Goal: Navigation & Orientation: Find specific page/section

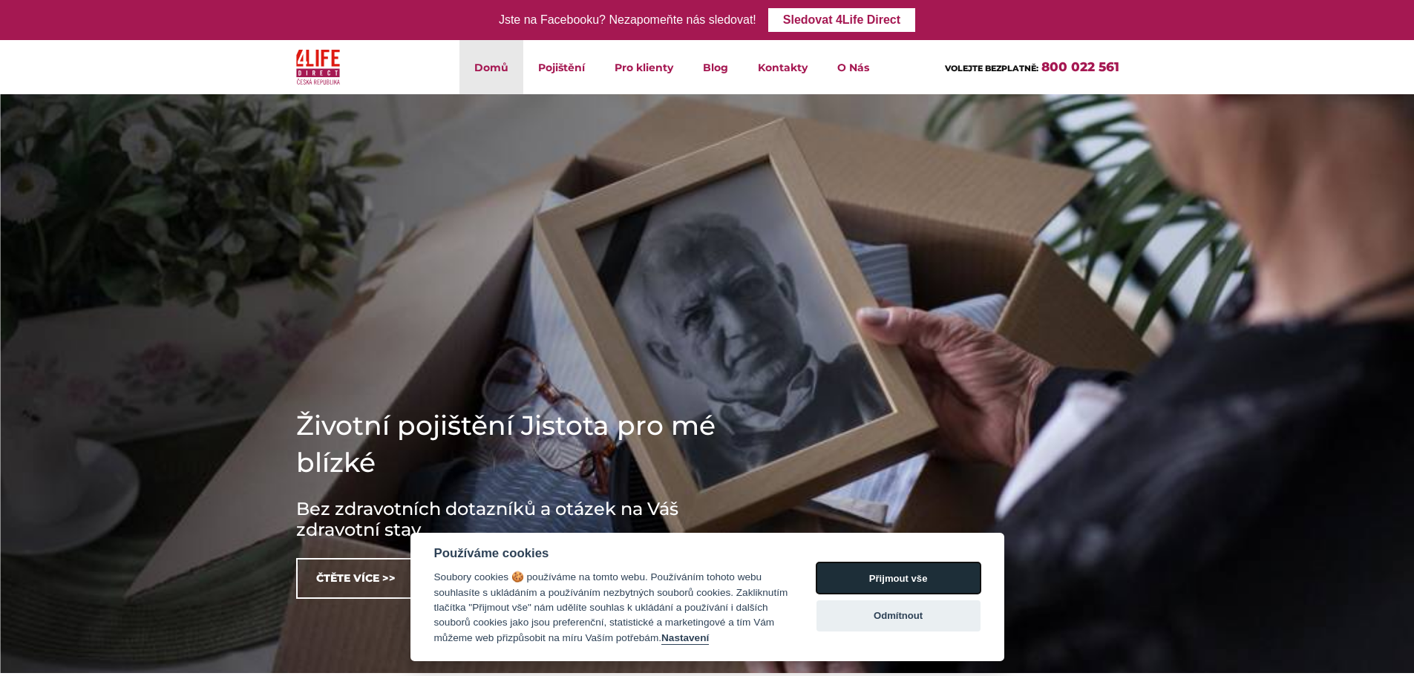
click at [832, 569] on button "Přijmout vše" at bounding box center [899, 578] width 164 height 31
checkbox input "true"
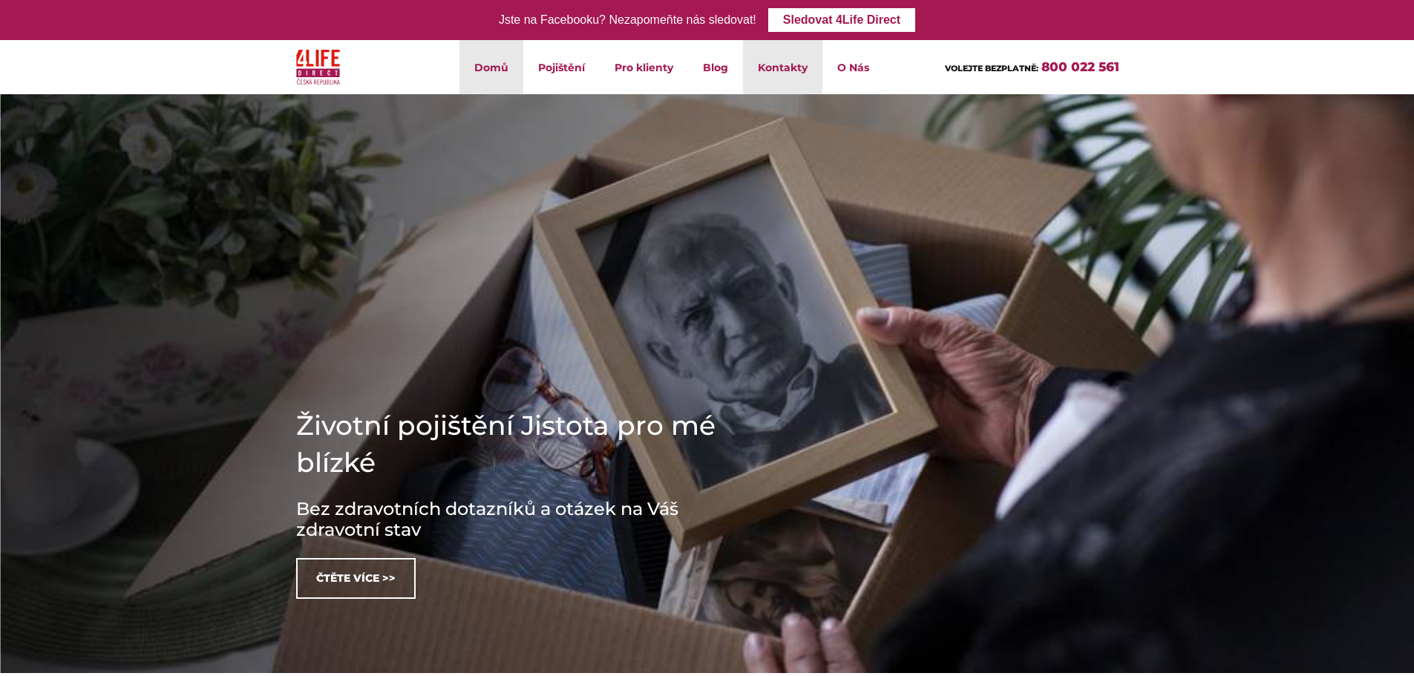
click at [772, 83] on link "Kontakty" at bounding box center [782, 67] width 79 height 54
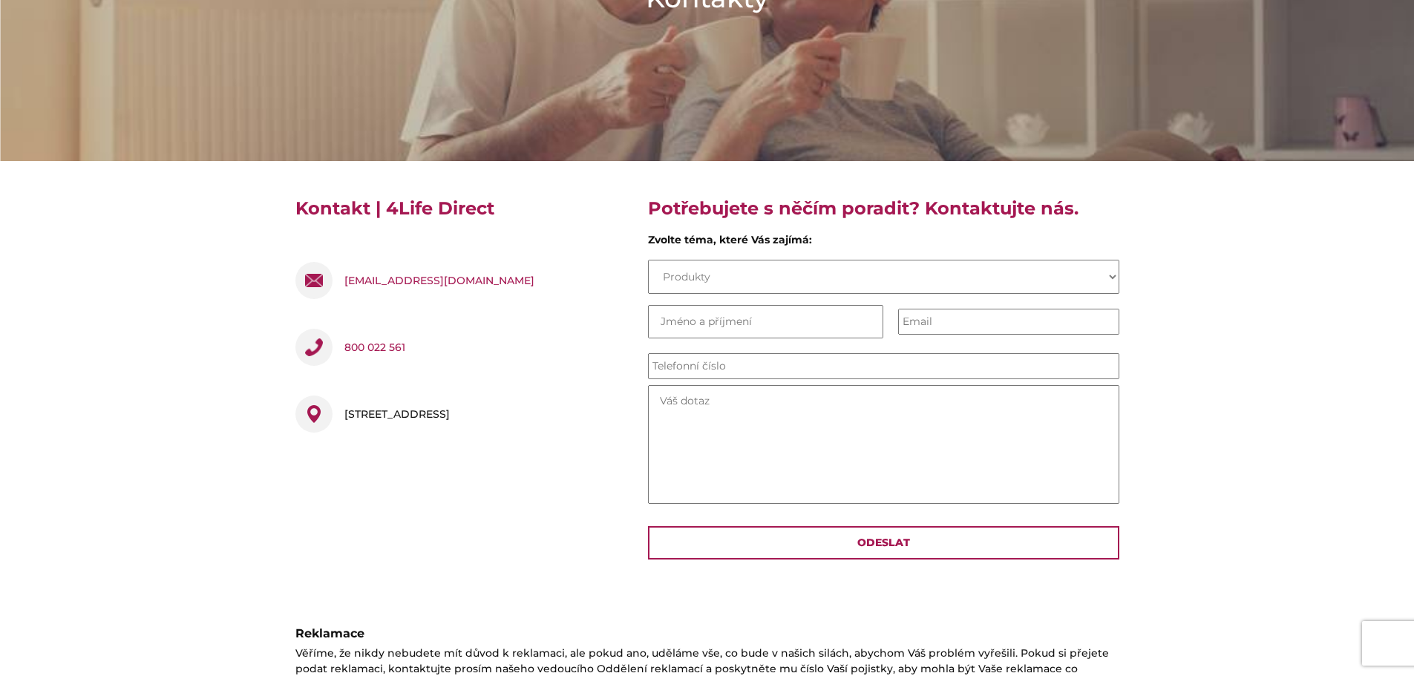
scroll to position [297, 0]
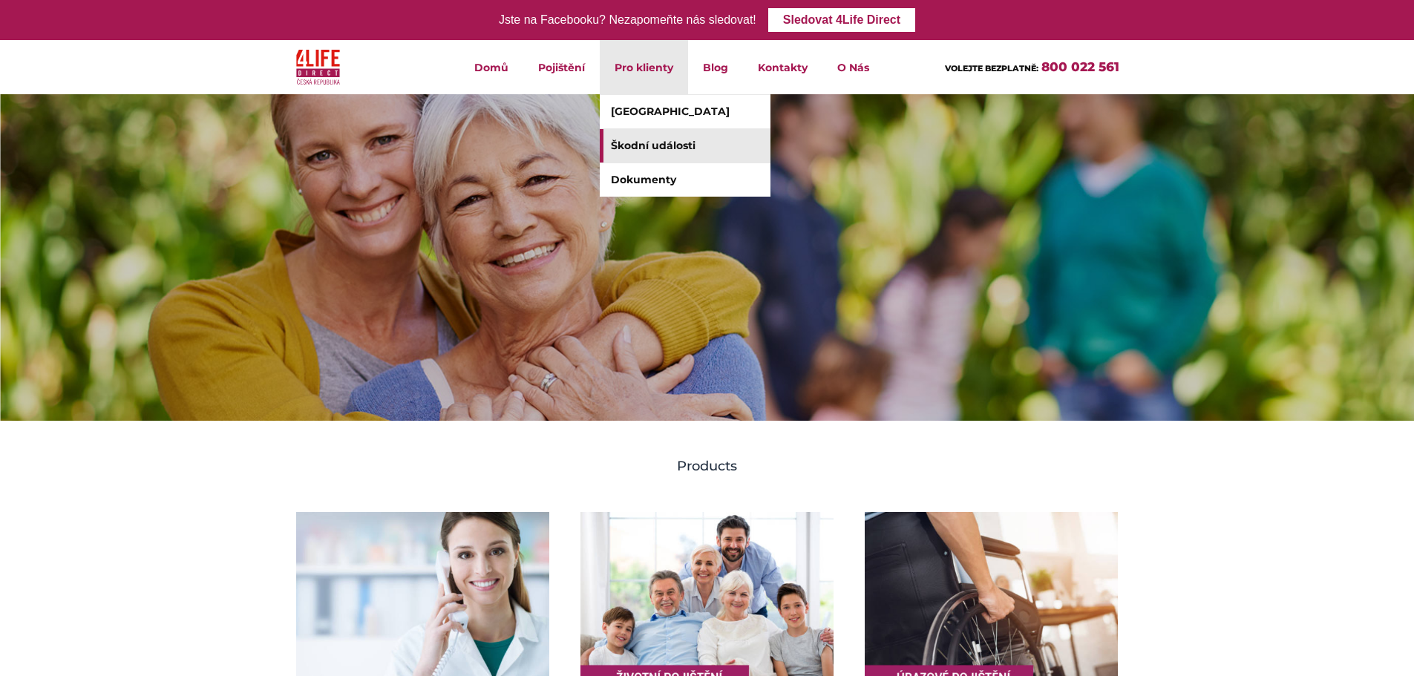
click at [646, 142] on link "Škodní události" at bounding box center [685, 145] width 171 height 33
click at [656, 183] on link "Dokumenty" at bounding box center [685, 179] width 171 height 33
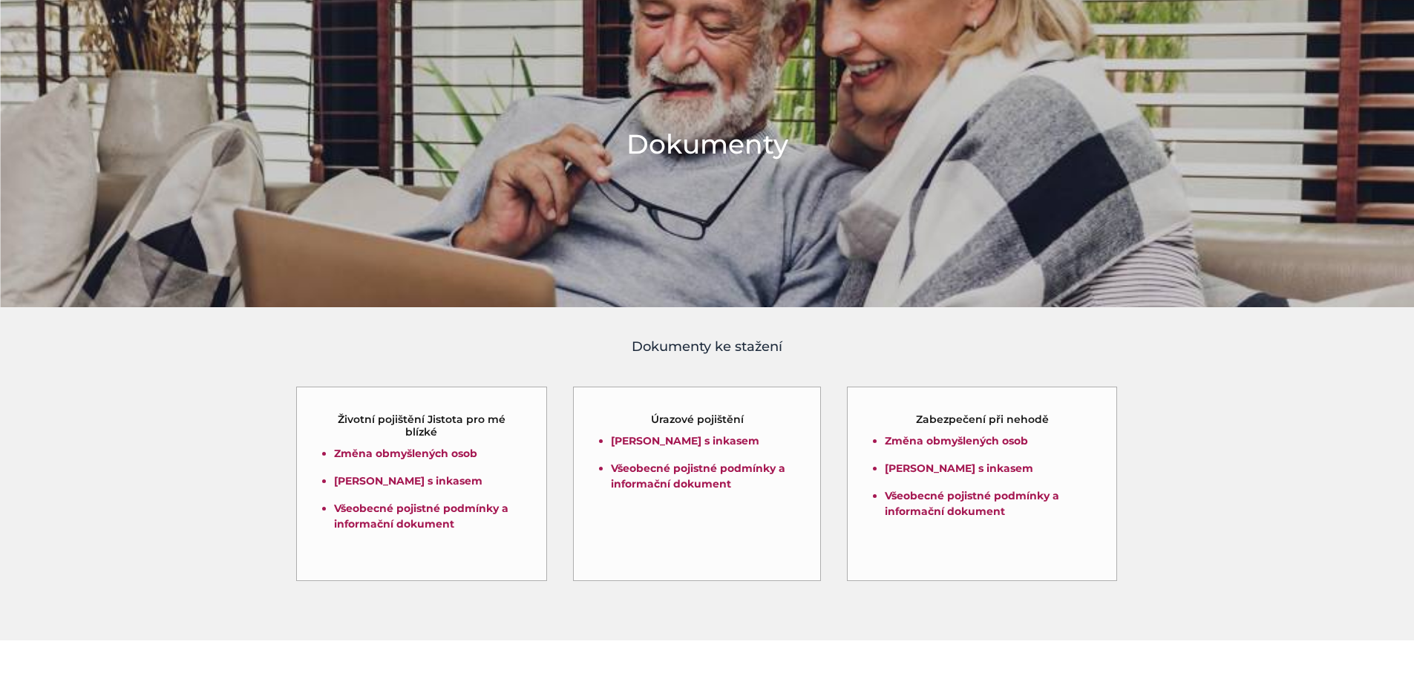
scroll to position [148, 0]
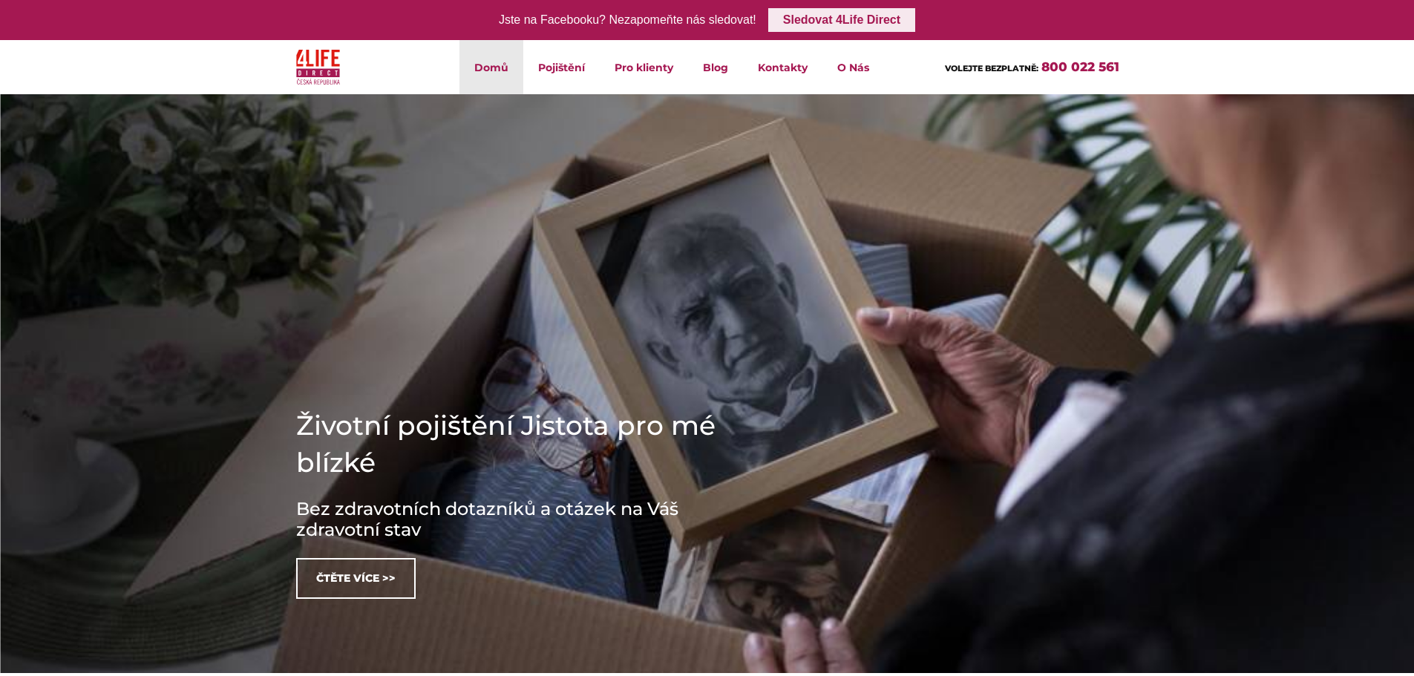
click at [858, 21] on link "Sledovat 4Life Direct" at bounding box center [841, 20] width 147 height 24
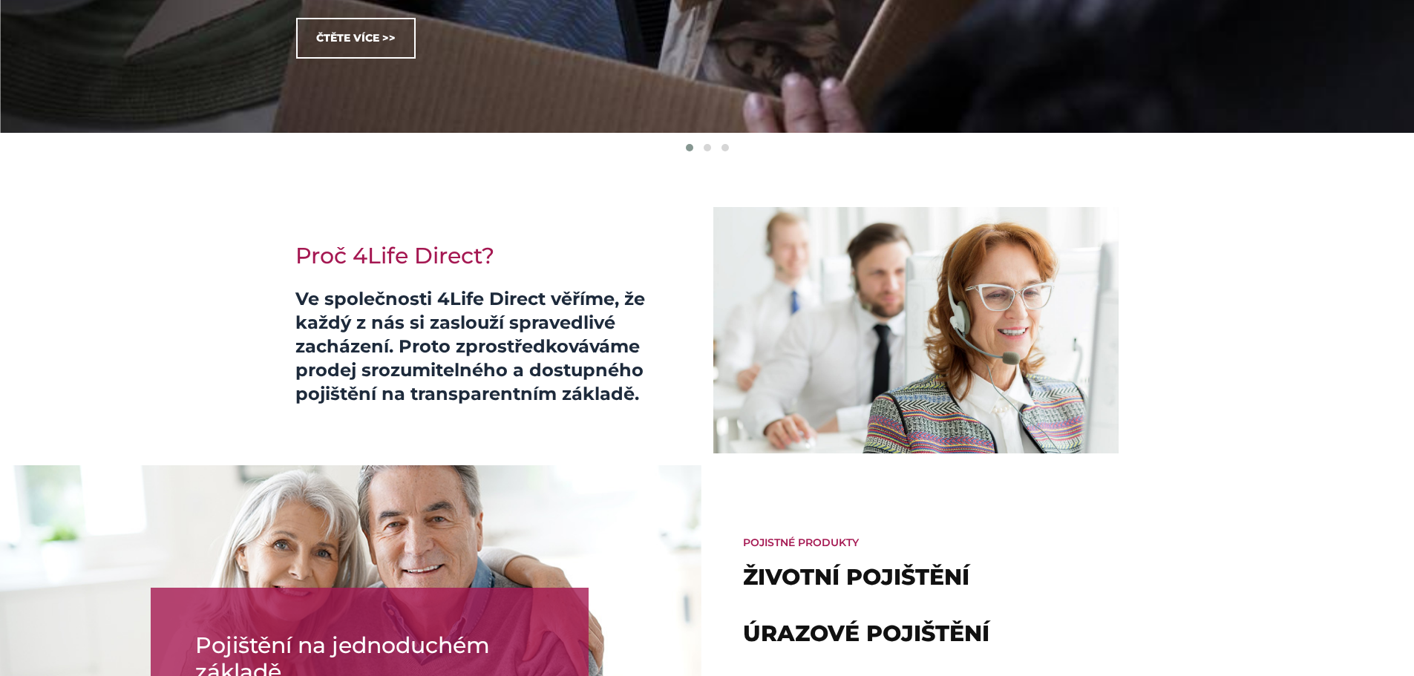
scroll to position [520, 0]
